Goal: Information Seeking & Learning: Learn about a topic

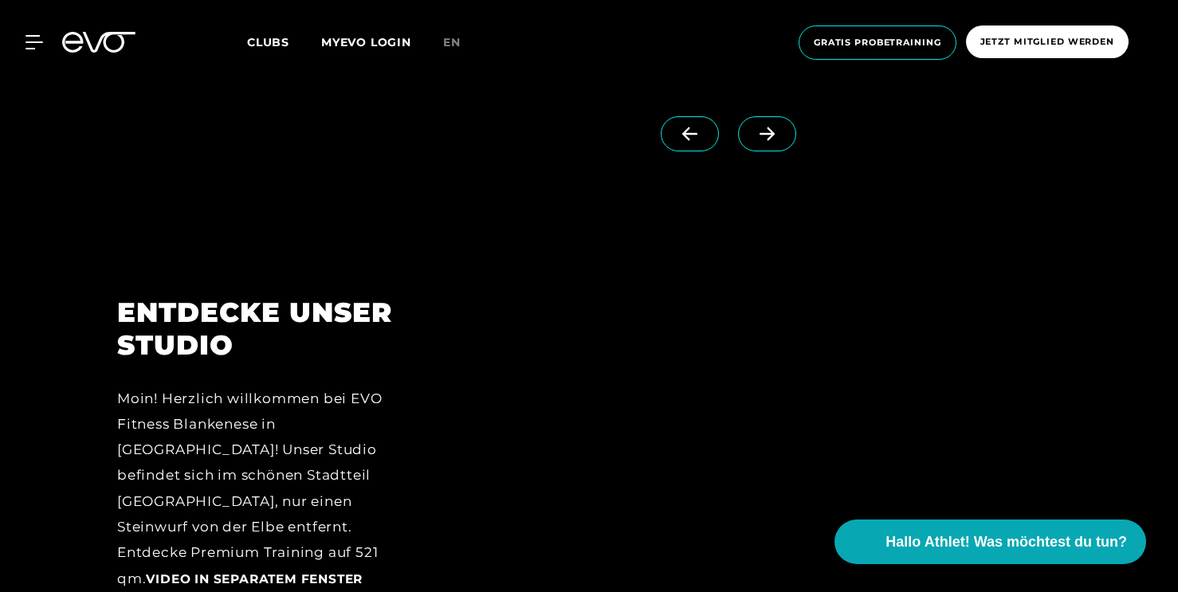
scroll to position [1889, 0]
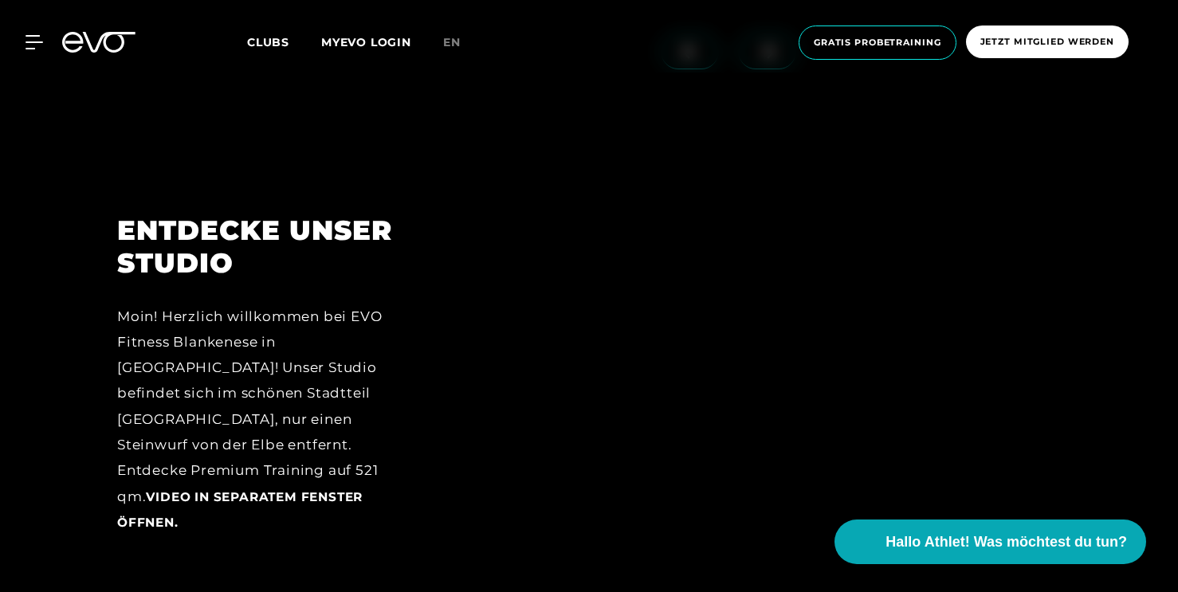
click at [820, 410] on div at bounding box center [753, 386] width 614 height 344
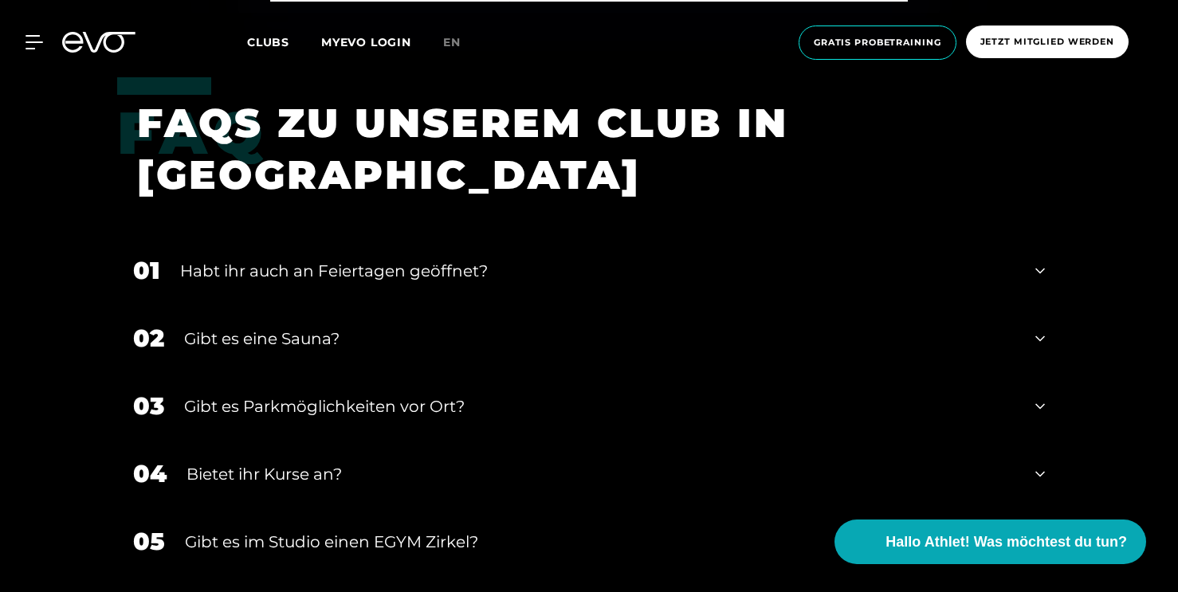
scroll to position [5347, 0]
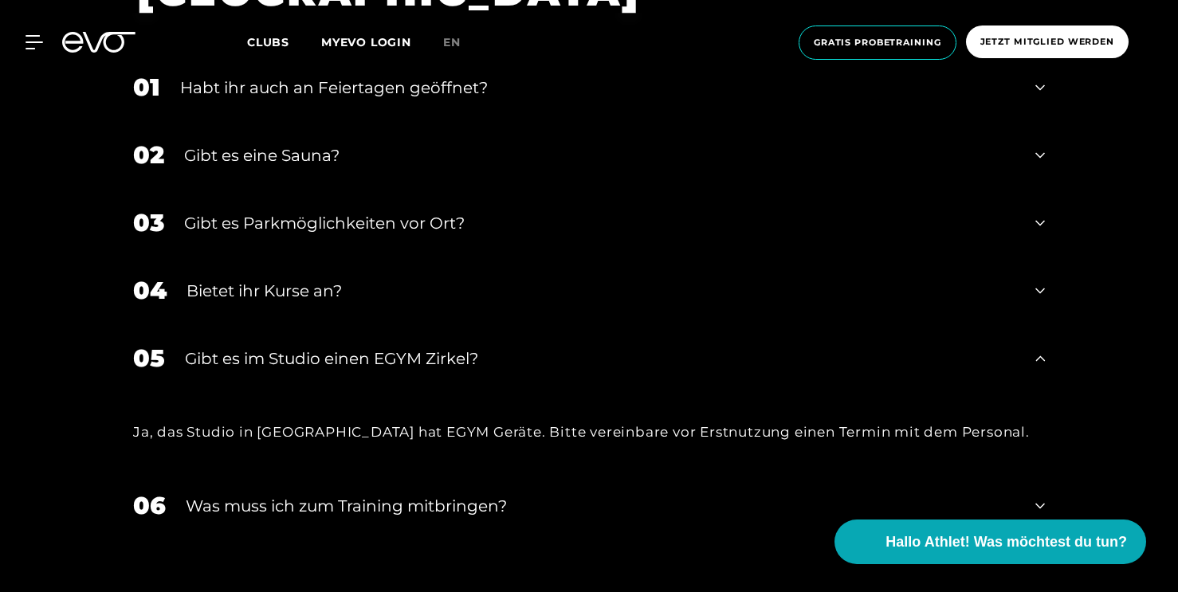
click at [1040, 78] on div "MyEVO Login Über EVO Mitgliedschaften Probetraining TAGESPASS EVO Studios Düsse…" at bounding box center [589, 42] width 1178 height 85
click at [934, 87] on div "Habt ihr auch an Feiertagen geöffnet?" at bounding box center [597, 88] width 835 height 24
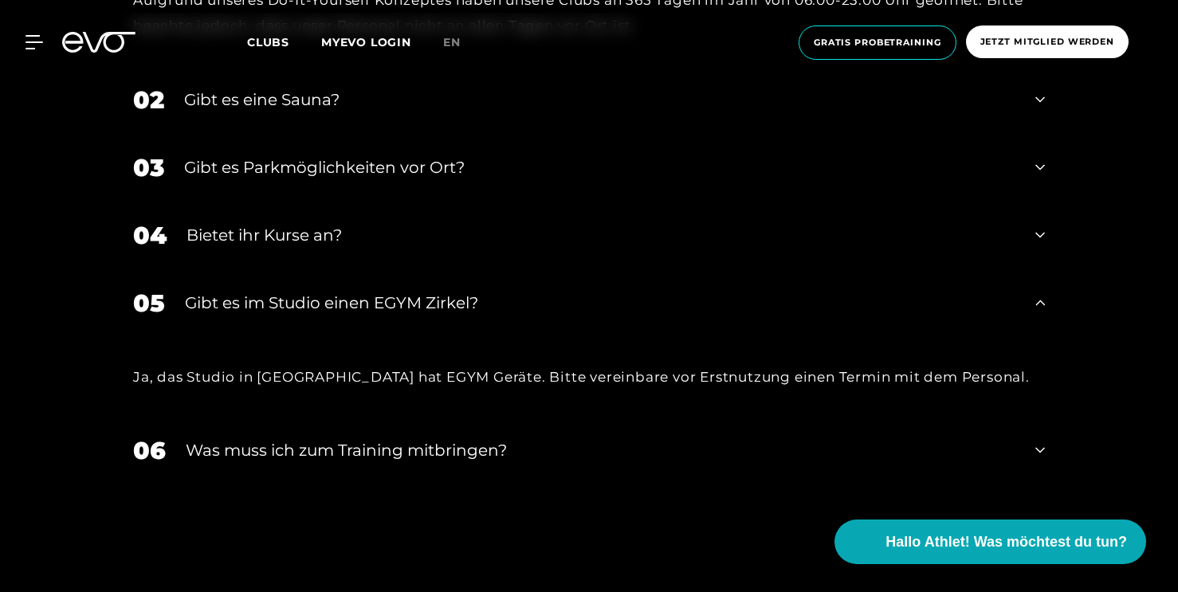
scroll to position [5588, 0]
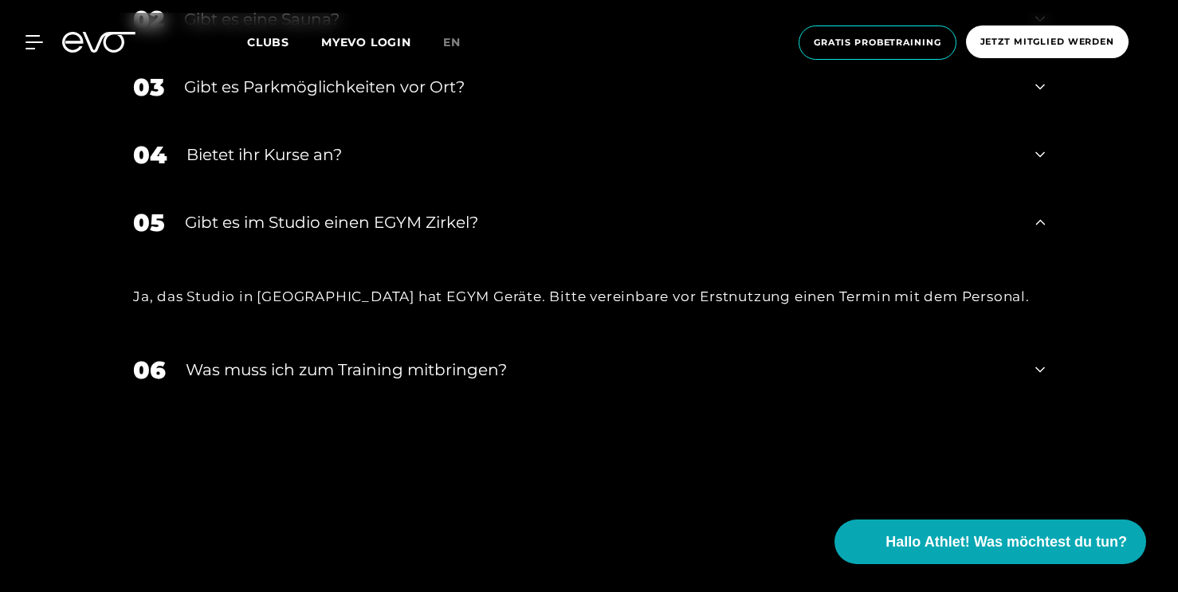
click at [464, 368] on div "Was muss ich zum Training mitbringen?" at bounding box center [600, 370] width 829 height 24
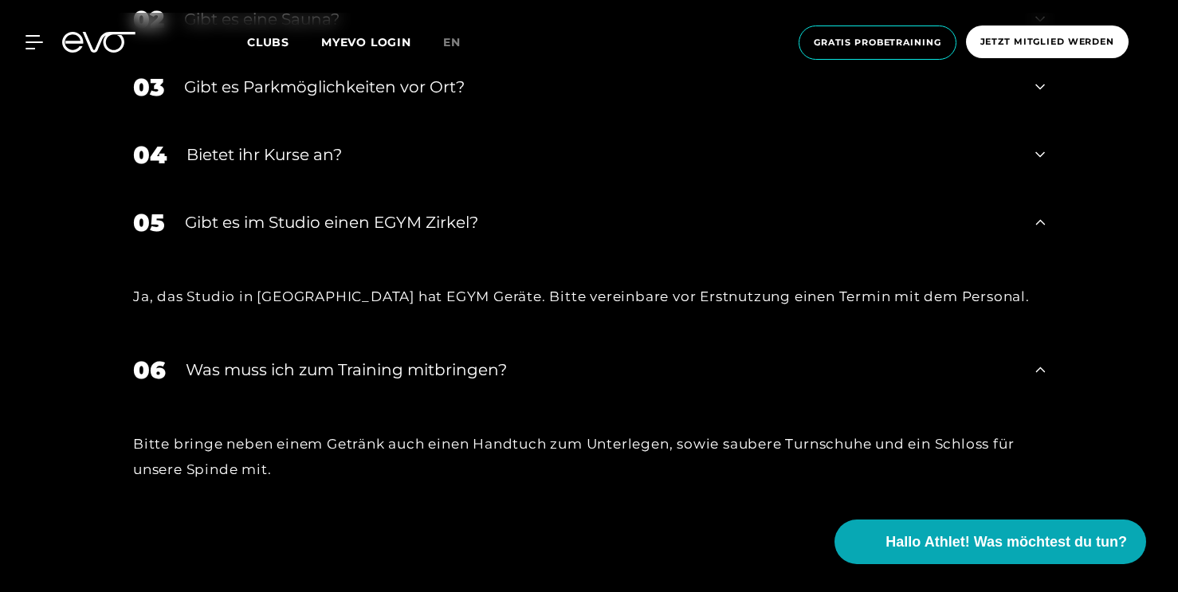
click at [456, 217] on div "Gibt es im Studio einen EGYM Zirkel?" at bounding box center [600, 222] width 830 height 24
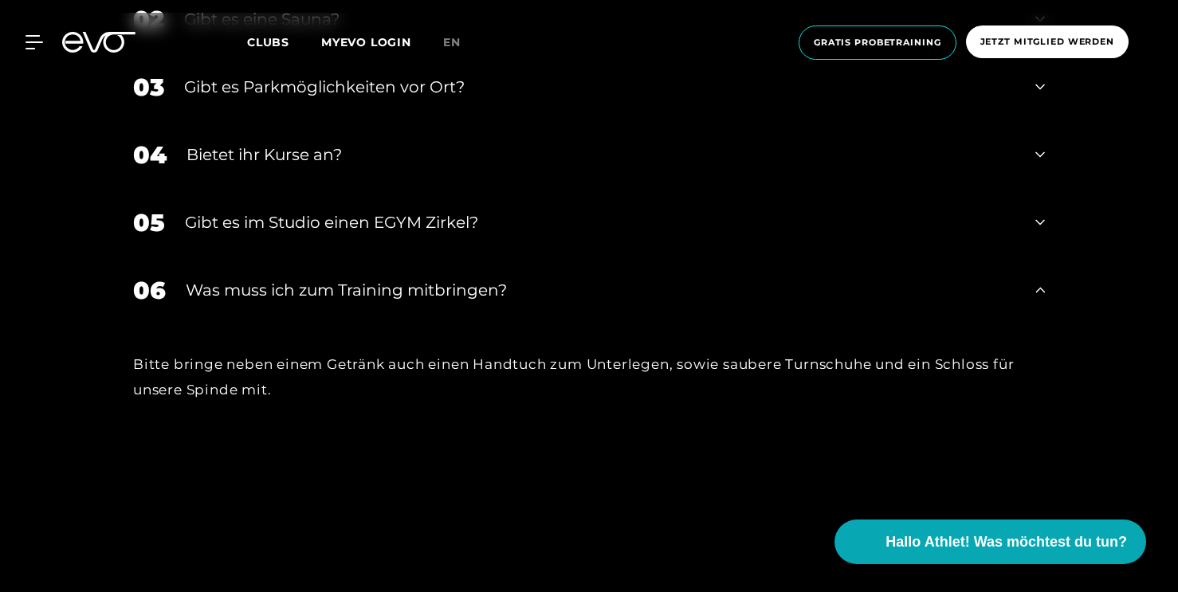
click at [457, 215] on div "Gibt es im Studio einen EGYM Zirkel?" at bounding box center [600, 222] width 830 height 24
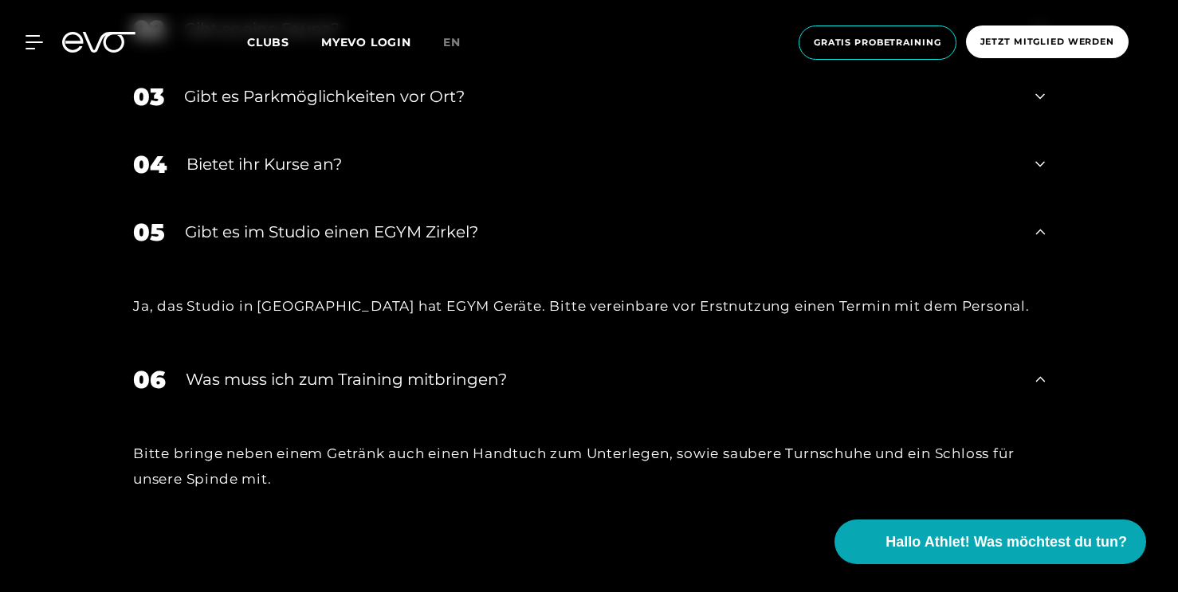
scroll to position [5558, 0]
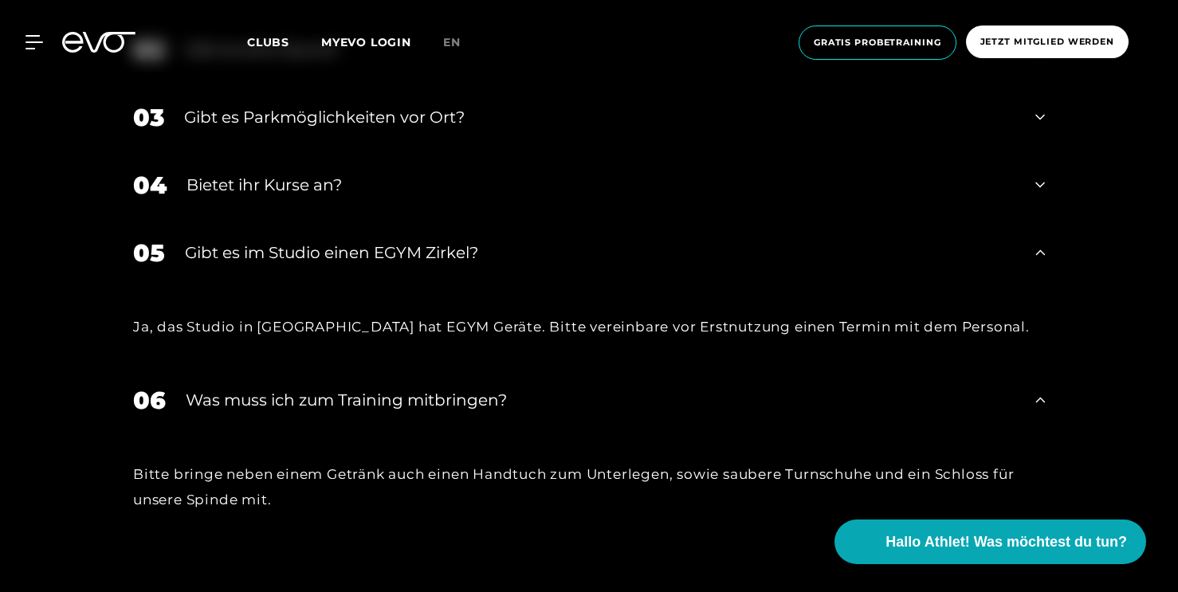
click at [355, 178] on div "Bietet ihr Kurse an?" at bounding box center [600, 185] width 829 height 24
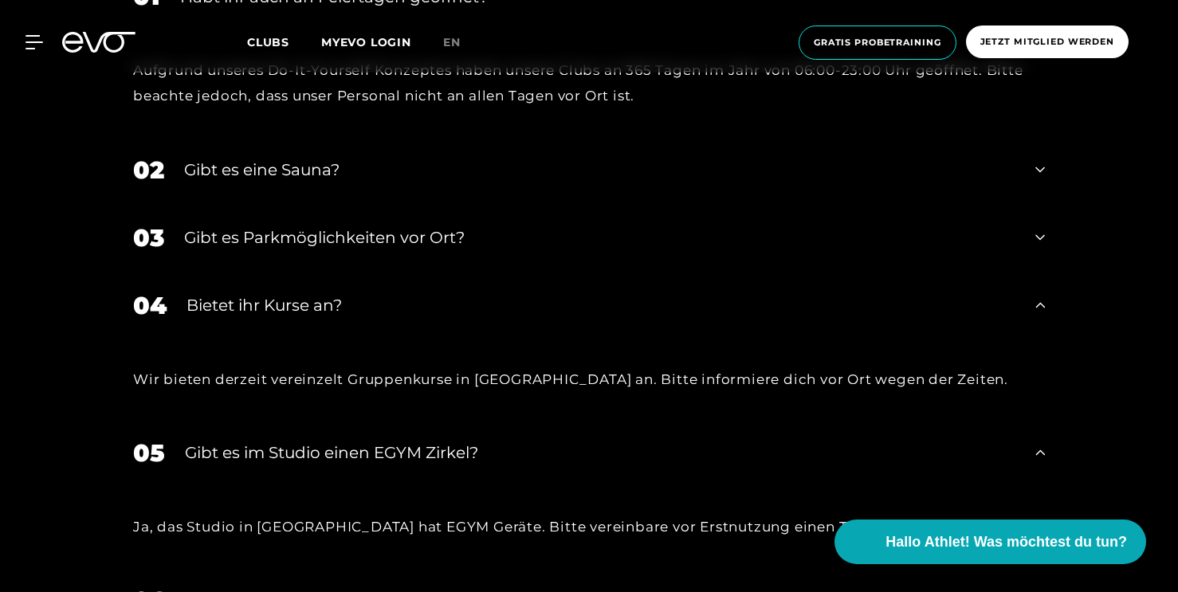
scroll to position [5335, 0]
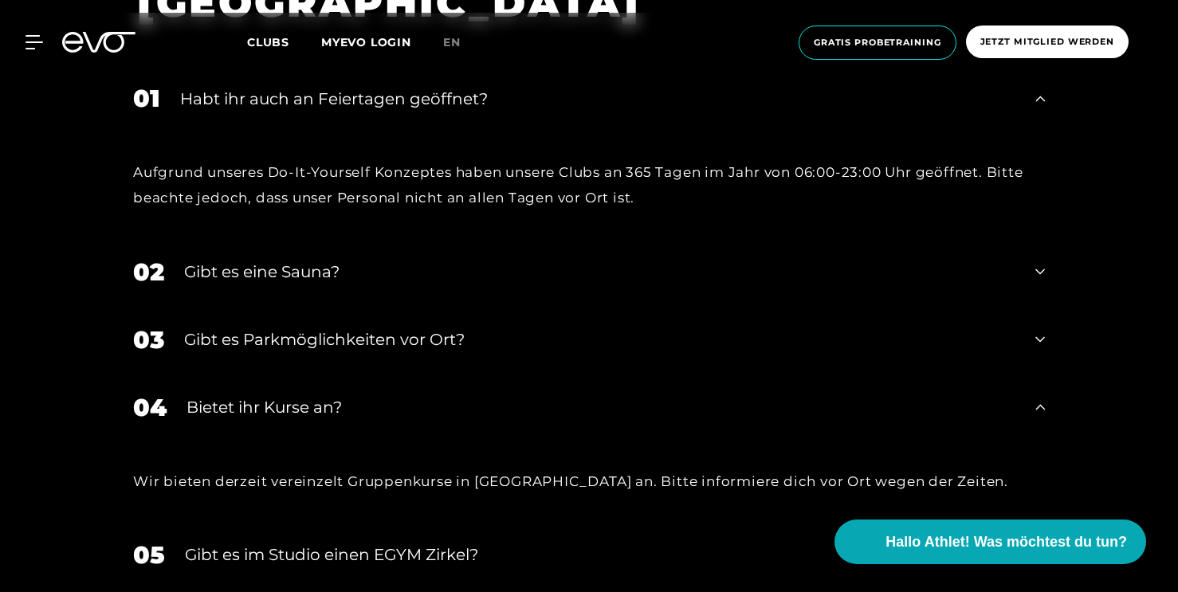
click at [360, 263] on div "Gibt es eine Sauna?" at bounding box center [599, 272] width 831 height 24
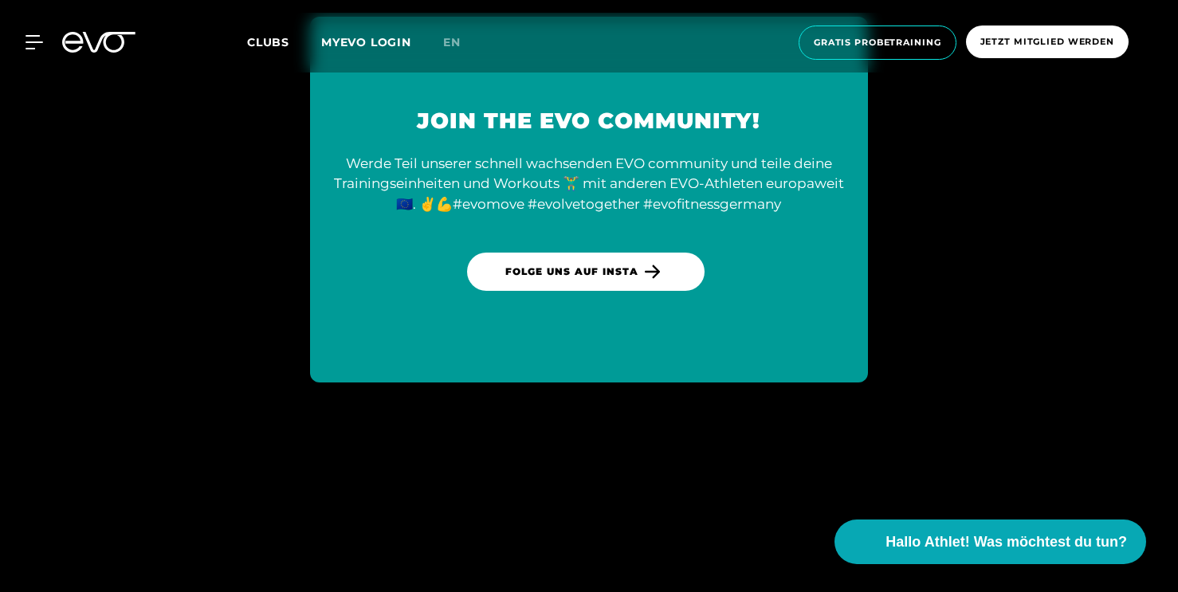
scroll to position [6782, 0]
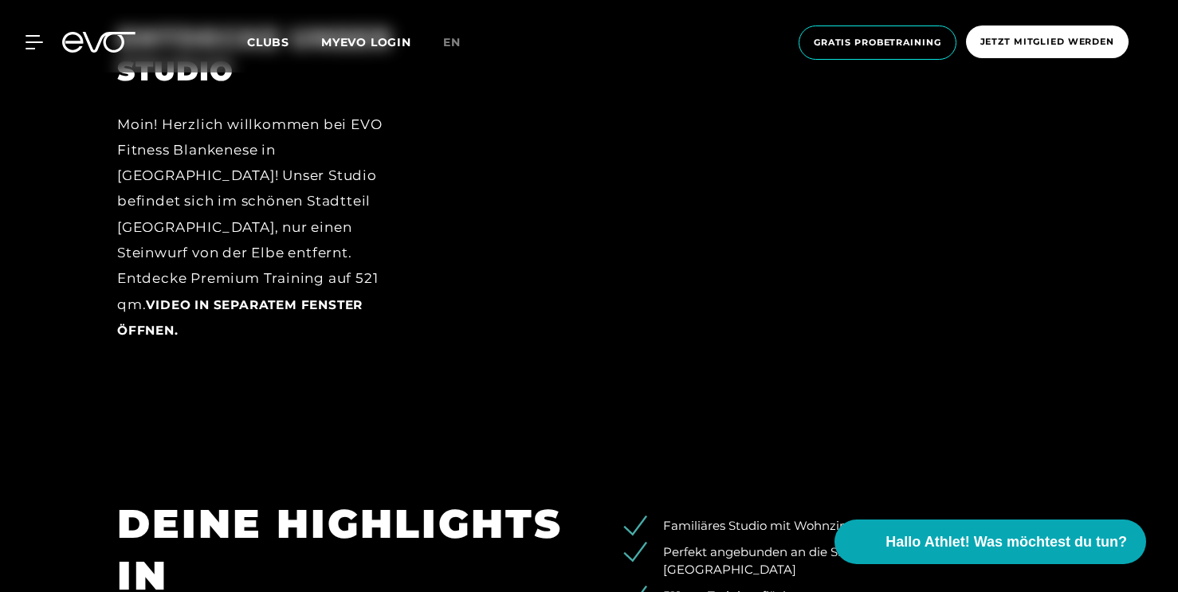
scroll to position [1989, 0]
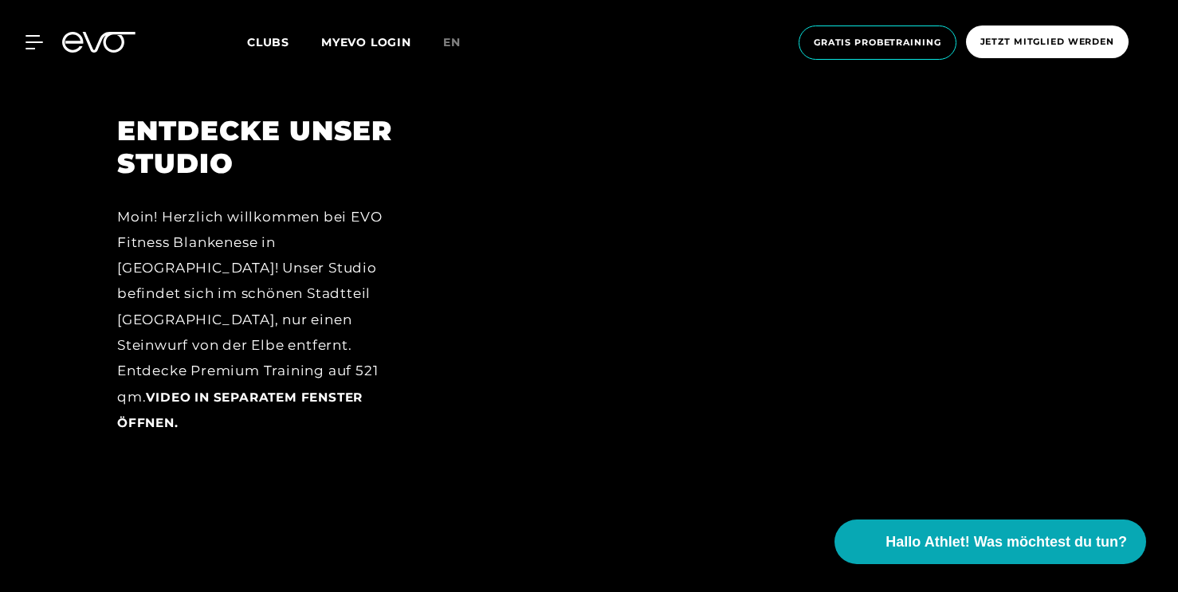
click at [304, 441] on div "ENTDECKE UNSER STUDIO Moin! Herzlich willkommen bei EVO Fitness Blankenese in […" at bounding box center [259, 297] width 329 height 364
